Goal: Task Accomplishment & Management: Manage account settings

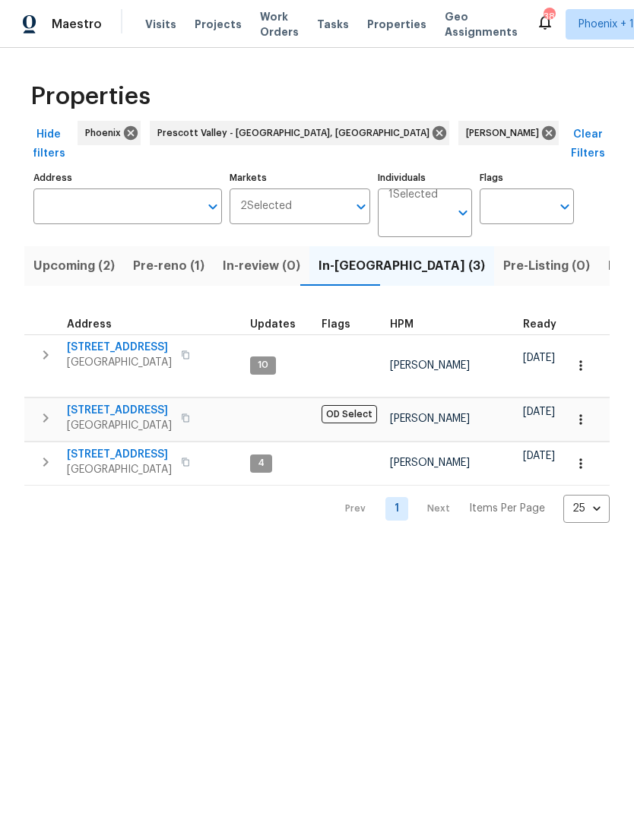
click at [134, 447] on span "10933 W Vista Ave" at bounding box center [119, 454] width 105 height 15
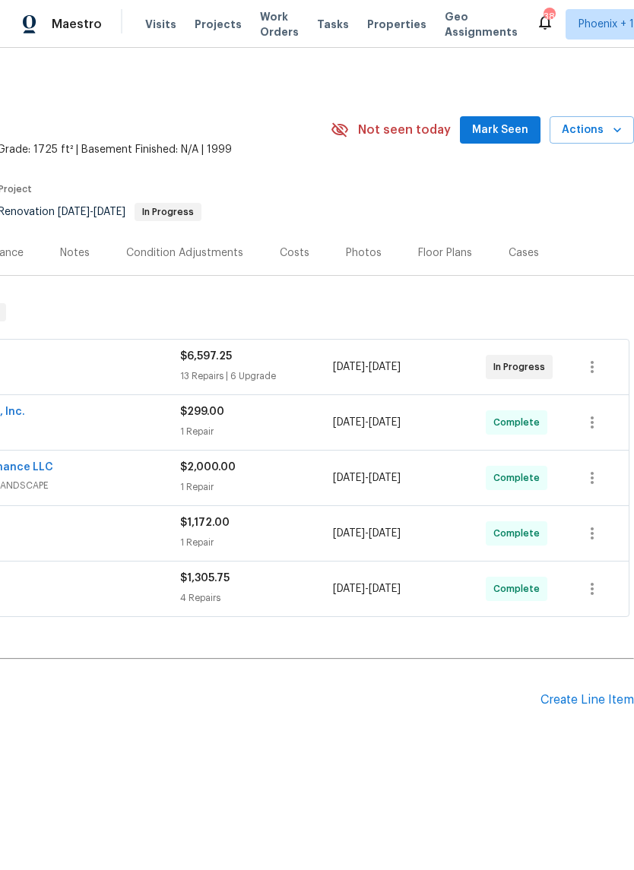
scroll to position [0, 225]
click at [611, 137] on icon "button" at bounding box center [616, 129] width 15 height 15
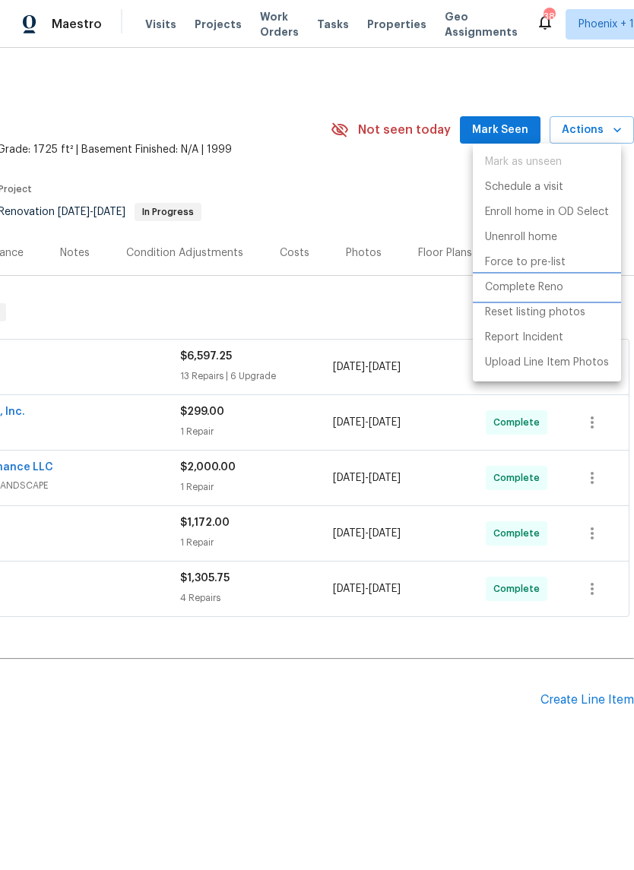
click at [532, 290] on p "Complete Reno" at bounding box center [524, 288] width 78 height 16
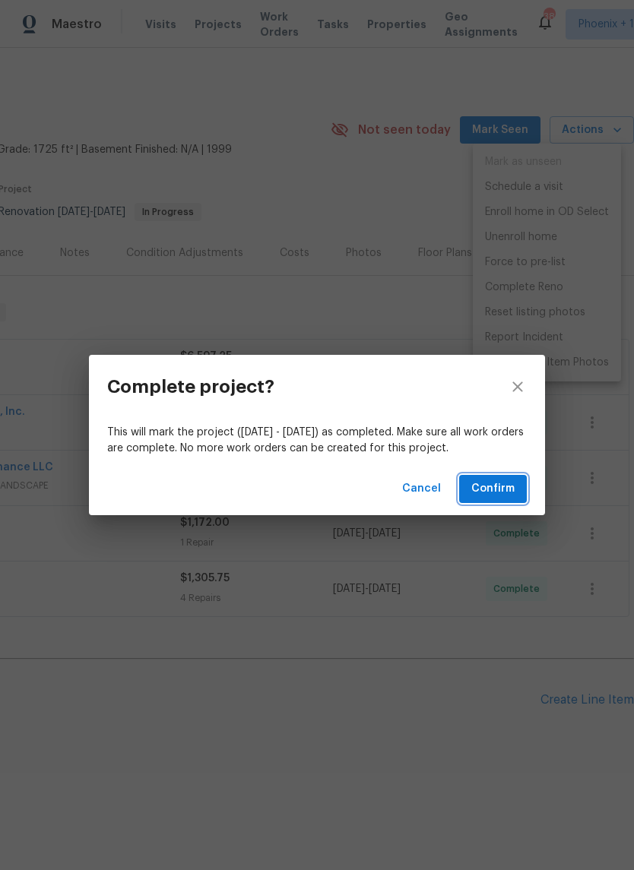
click at [492, 493] on span "Confirm" at bounding box center [492, 488] width 43 height 19
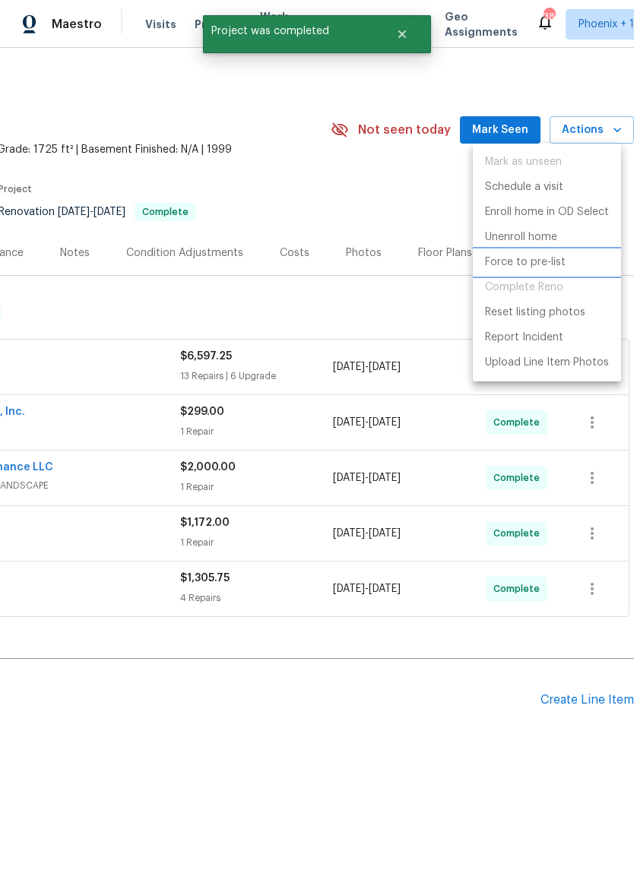
click at [540, 266] on p "Force to pre-list" at bounding box center [525, 263] width 81 height 16
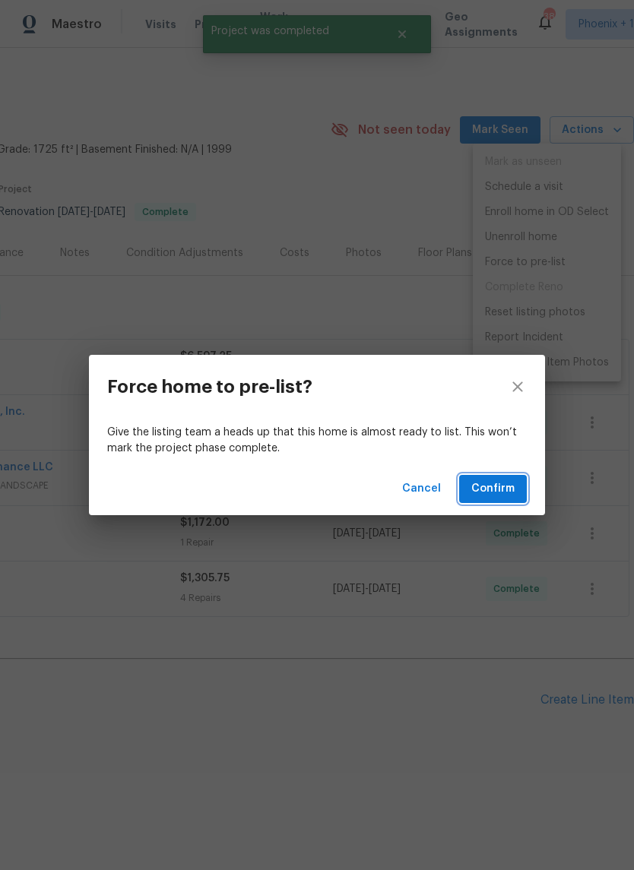
click at [498, 490] on span "Confirm" at bounding box center [492, 488] width 43 height 19
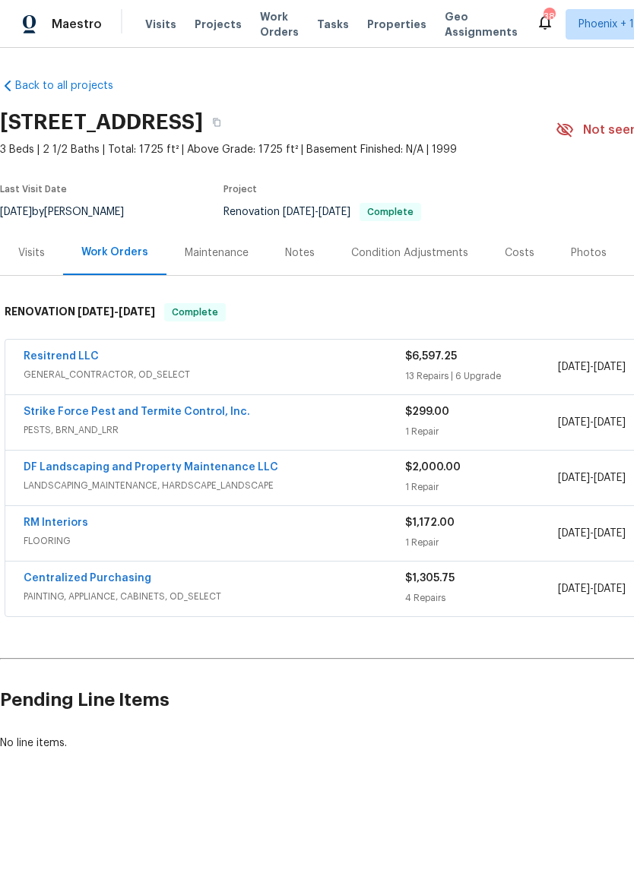
click at [579, 258] on div "Photos" at bounding box center [589, 252] width 36 height 15
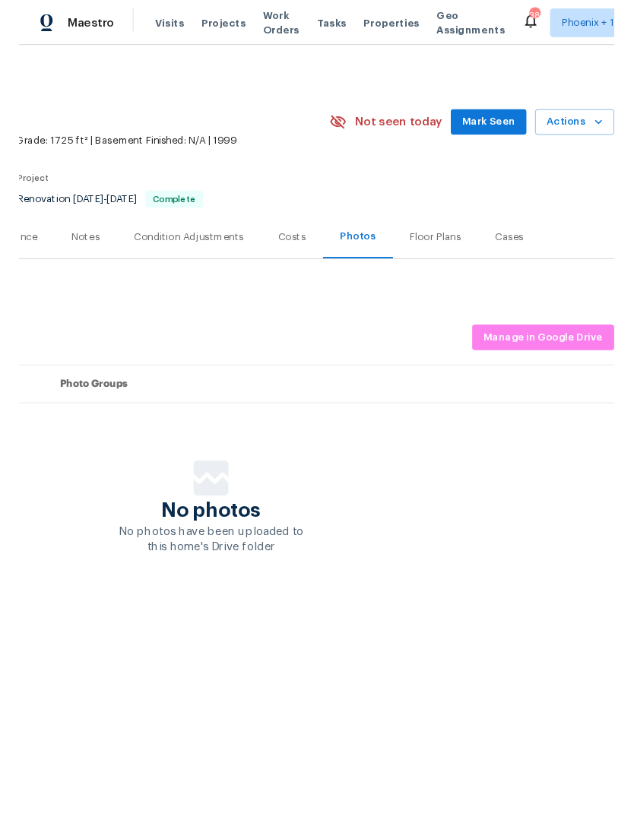
scroll to position [0, 225]
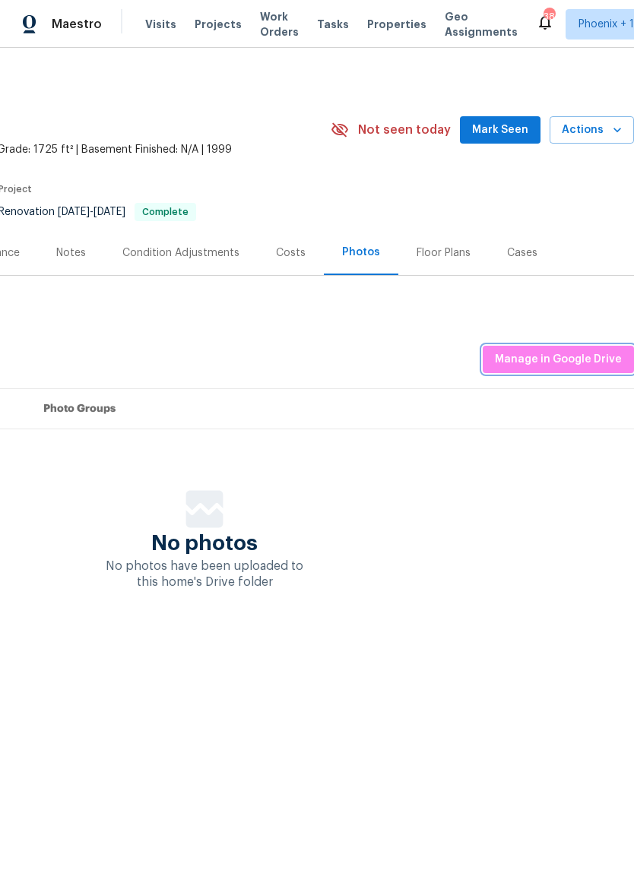
click at [579, 348] on button "Manage in Google Drive" at bounding box center [558, 360] width 151 height 28
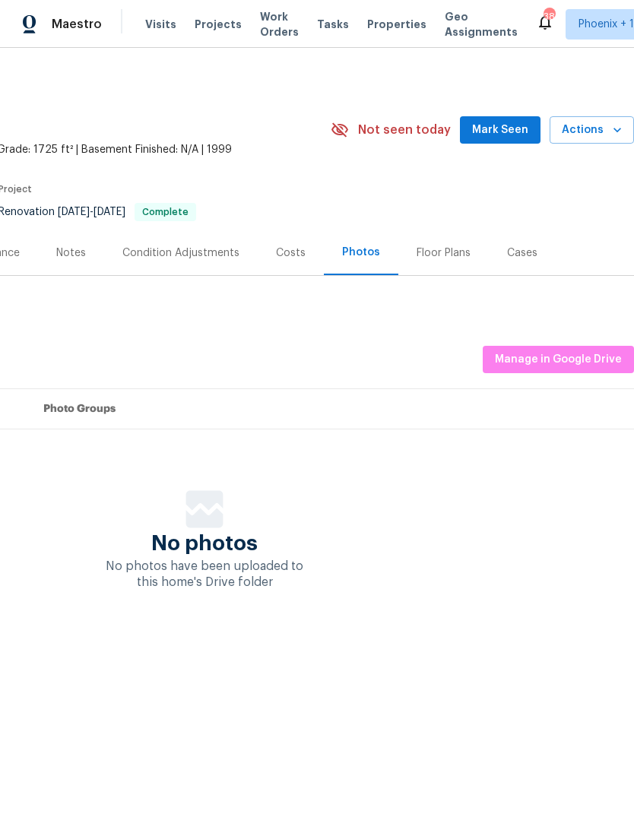
click at [399, 370] on div "Listing Photos Manage in Google Drive" at bounding box center [204, 360] width 859 height 28
click at [548, 350] on span "Manage in Google Drive" at bounding box center [558, 359] width 127 height 19
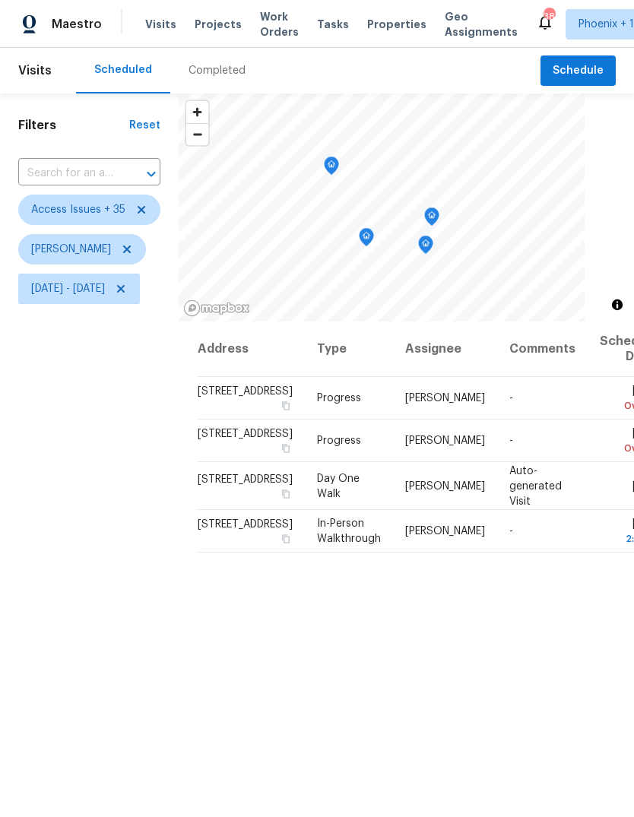
click at [374, 242] on icon "Map marker" at bounding box center [366, 237] width 15 height 19
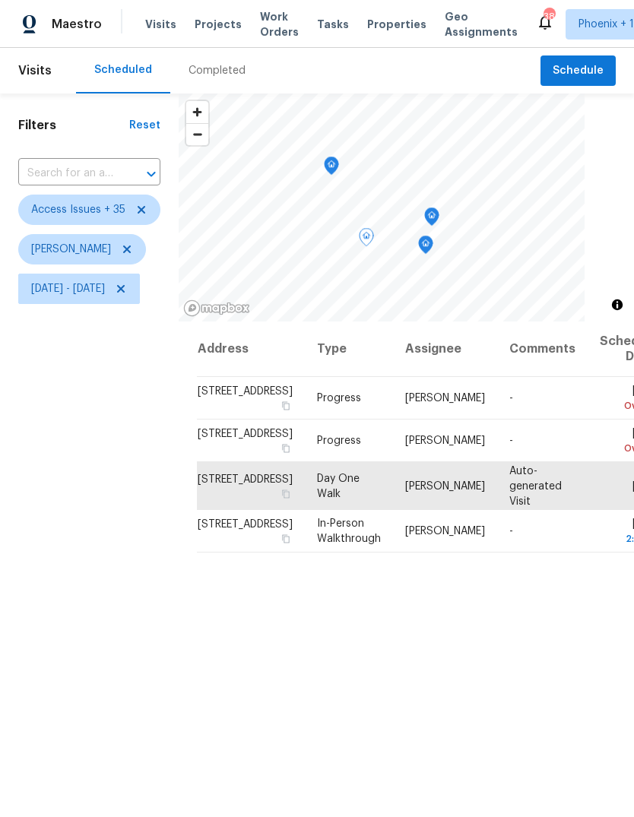
click at [432, 248] on icon "Map marker" at bounding box center [426, 244] width 14 height 17
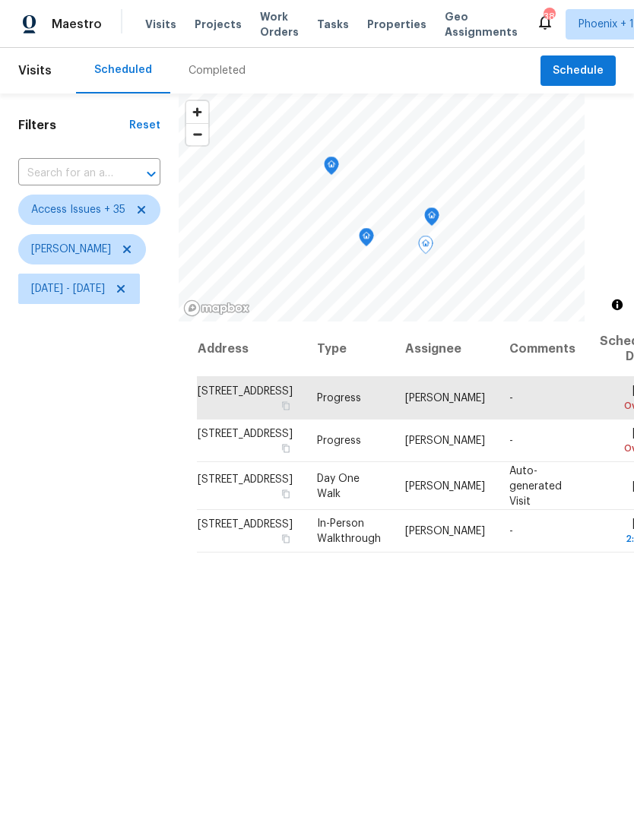
click at [435, 215] on icon "Map marker" at bounding box center [432, 214] width 8 height 4
